Goal: Navigation & Orientation: Find specific page/section

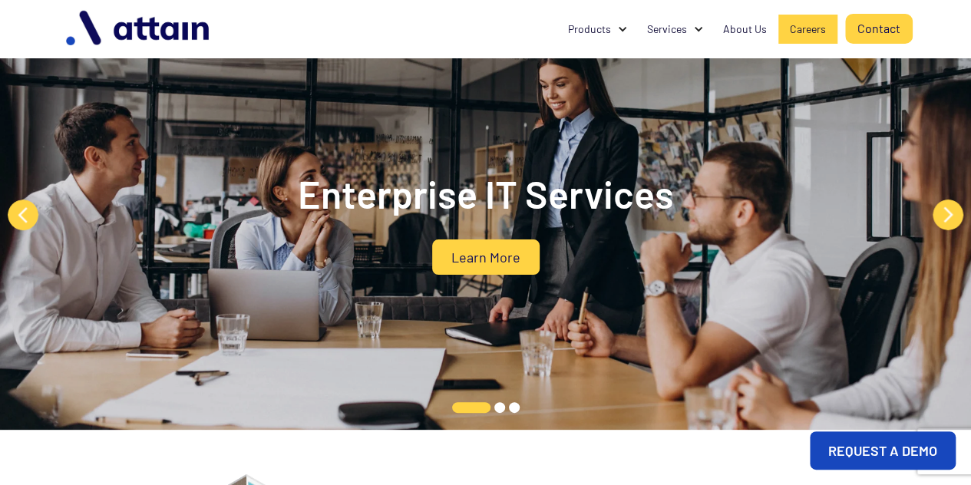
click at [809, 21] on div "Careers" at bounding box center [808, 28] width 36 height 15
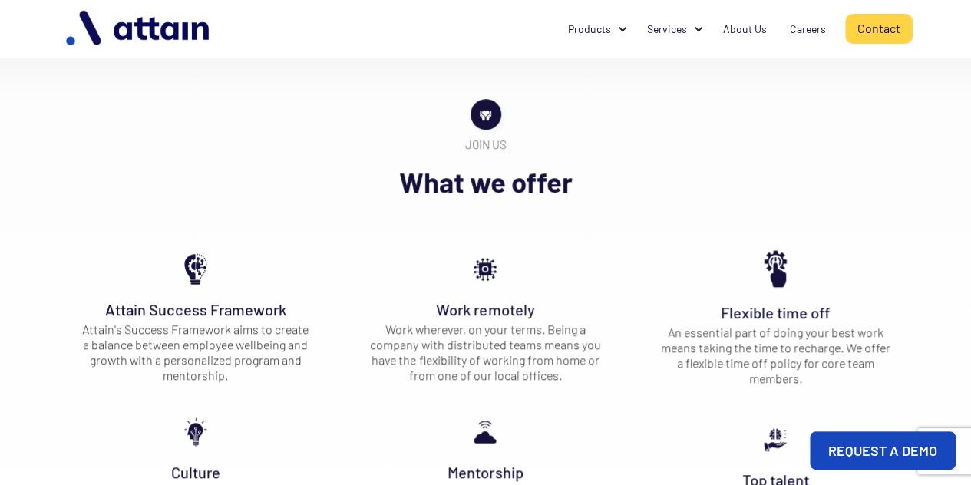
scroll to position [379, 0]
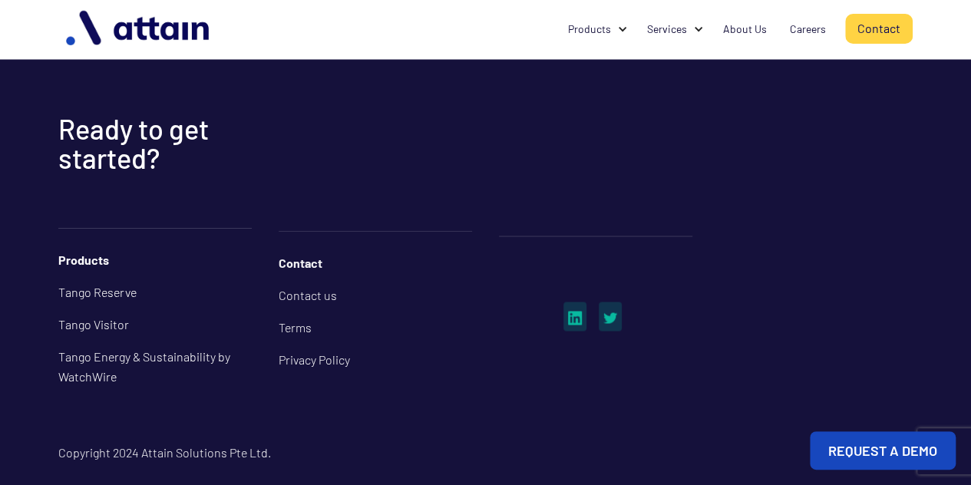
scroll to position [1349, 0]
